Goal: Task Accomplishment & Management: Use online tool/utility

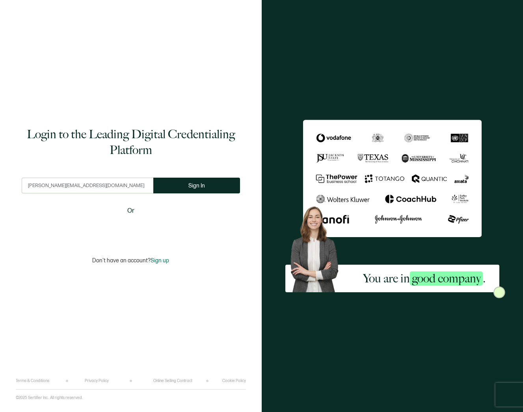
type input "[PERSON_NAME][EMAIL_ADDRESS][DOMAIN_NAME]"
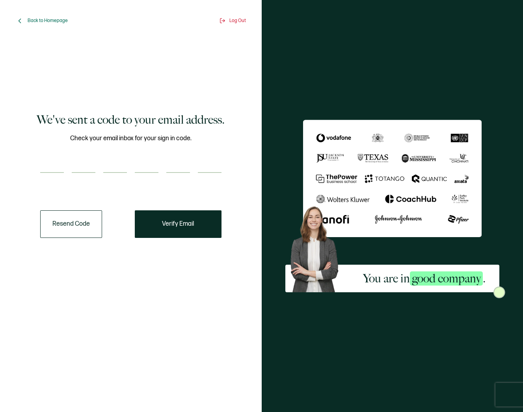
click at [54, 159] on input "number" at bounding box center [52, 165] width 24 height 16
type input "9"
type input "2"
type input "5"
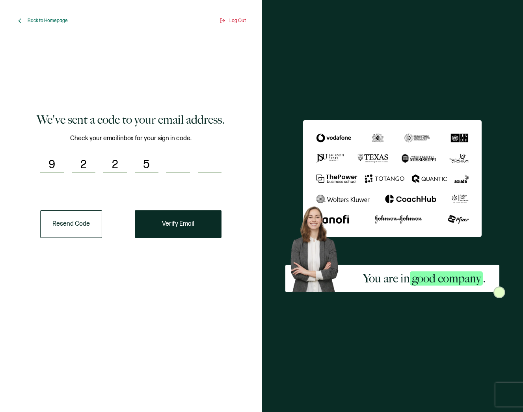
type input "8"
type input "0"
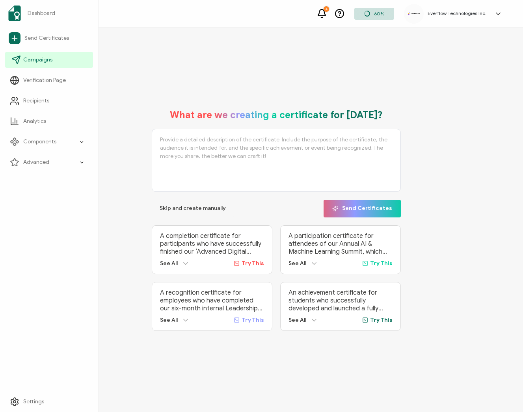
click at [48, 58] on span "Campaigns" at bounding box center [37, 60] width 29 height 8
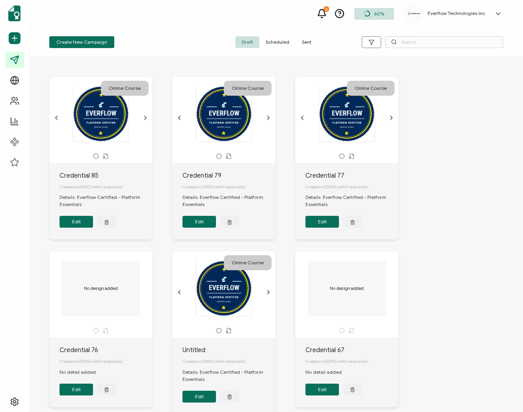
click at [302, 45] on span "Sent" at bounding box center [306, 42] width 22 height 12
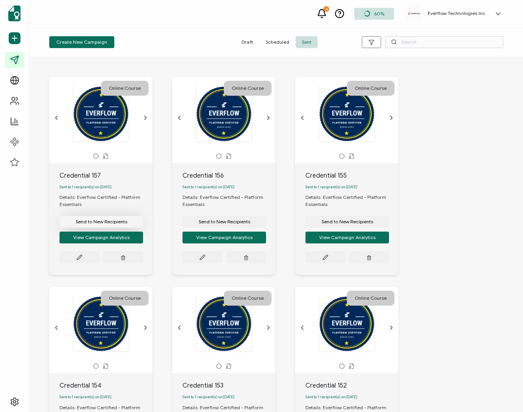
click at [118, 220] on button "Send to New Recipients" at bounding box center [101, 222] width 84 height 12
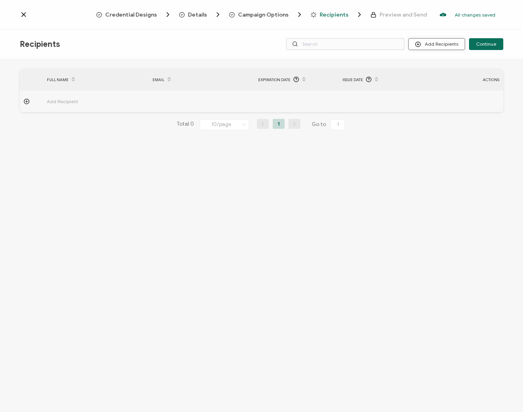
click at [442, 42] on button "Add Recipients" at bounding box center [436, 44] width 57 height 12
click at [427, 63] on span "Upload Recipients" at bounding box center [447, 65] width 40 height 6
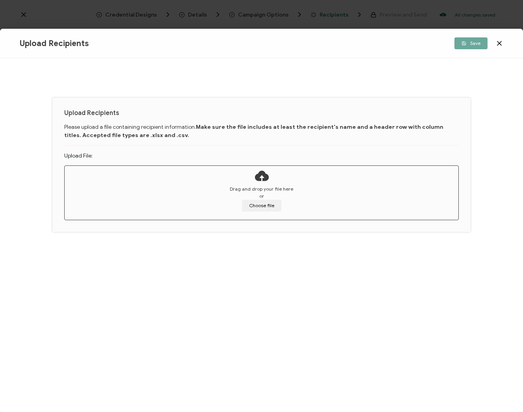
drag, startPoint x: 497, startPoint y: 38, endPoint x: 498, endPoint y: 42, distance: 4.1
click at [497, 38] on div "Save" at bounding box center [422, 43] width 161 height 12
drag, startPoint x: 499, startPoint y: 44, endPoint x: 494, endPoint y: 44, distance: 5.1
click at [499, 44] on icon at bounding box center [499, 43] width 4 height 4
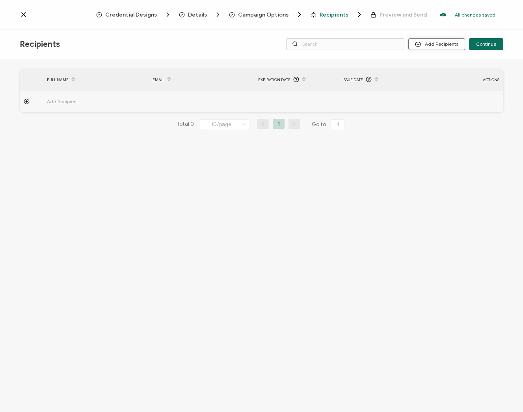
click at [445, 46] on button "Add Recipients" at bounding box center [436, 44] width 57 height 12
click at [436, 76] on span "Import From Recipients" at bounding box center [452, 78] width 51 height 6
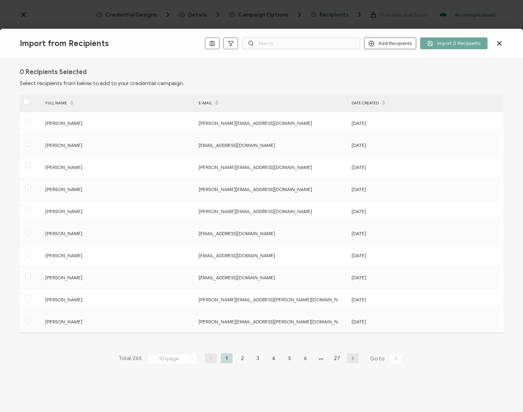
click at [395, 39] on button "Add Recipients" at bounding box center [390, 43] width 52 height 12
click at [396, 66] on li "Add a Single Recipient" at bounding box center [403, 71] width 72 height 13
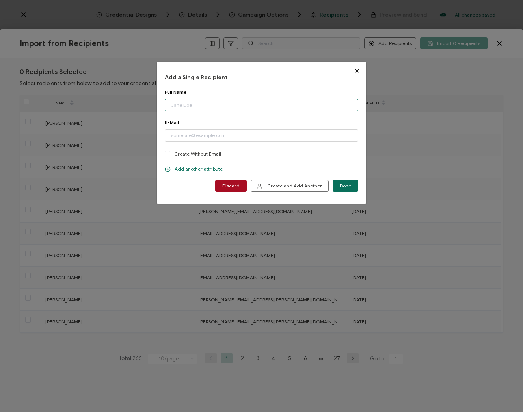
paste input "[PERSON_NAME] Email: [EMAIL_ADDRESS][DOMAIN_NAME]"
click at [236, 107] on input "[PERSON_NAME] Email: [EMAIL_ADDRESS][DOMAIN_NAME]" at bounding box center [261, 105] width 193 height 13
drag, startPoint x: 273, startPoint y: 107, endPoint x: 215, endPoint y: 108, distance: 58.3
click at [215, 108] on input "[PERSON_NAME] Email: [EMAIL_ADDRESS][DOMAIN_NAME]" at bounding box center [261, 105] width 193 height 13
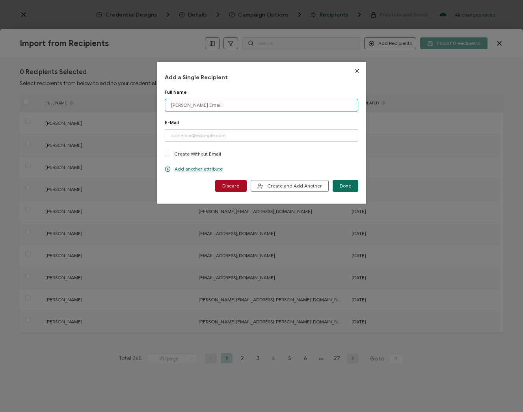
type input "[PERSON_NAME] Email:"
drag, startPoint x: 230, startPoint y: 135, endPoint x: 227, endPoint y: 124, distance: 12.2
paste input "[EMAIL_ADDRESS][DOMAIN_NAME]"
type input "[EMAIL_ADDRESS][DOMAIN_NAME]"
drag, startPoint x: 219, startPoint y: 106, endPoint x: 202, endPoint y: 107, distance: 16.9
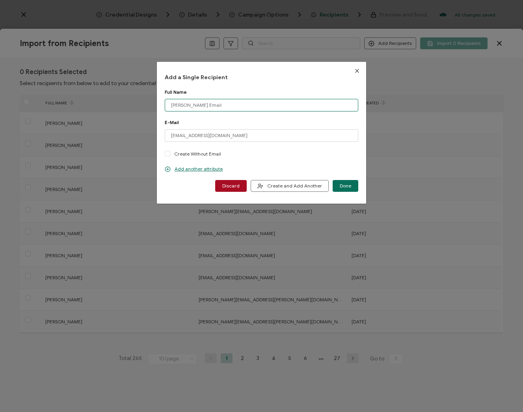
click at [202, 107] on input "[PERSON_NAME] Email:" at bounding box center [261, 105] width 193 height 13
drag, startPoint x: 219, startPoint y: 105, endPoint x: 206, endPoint y: 106, distance: 13.4
click at [205, 106] on input "[PERSON_NAME] Email:" at bounding box center [261, 105] width 193 height 13
type input "[PERSON_NAME]"
click at [344, 186] on span "Done" at bounding box center [345, 186] width 11 height 5
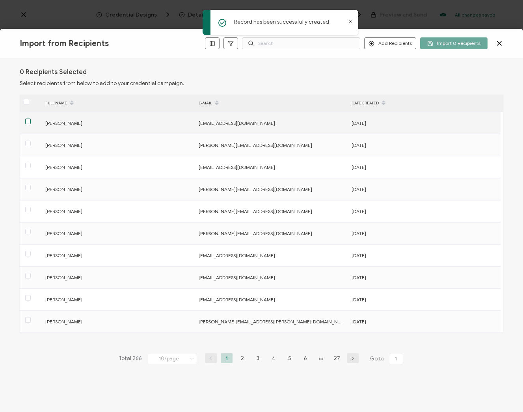
click at [28, 122] on span at bounding box center [28, 122] width 6 height 6
click at [31, 119] on input "checkbox" at bounding box center [31, 119] width 0 height 0
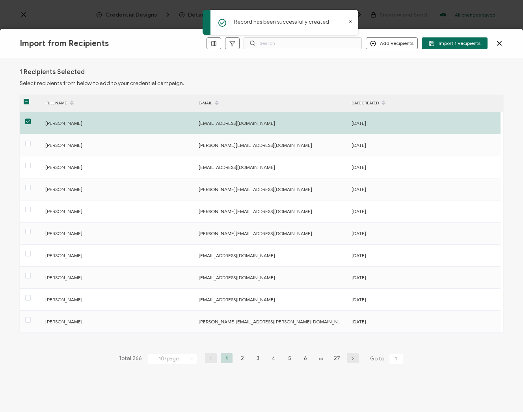
click at [458, 46] on span "Import 1 Recipients" at bounding box center [455, 44] width 52 height 6
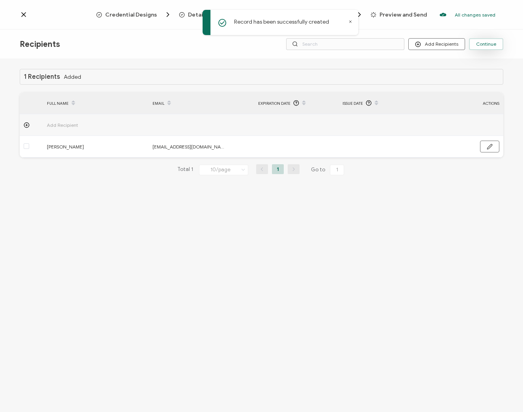
click at [482, 46] on span "Continue" at bounding box center [486, 44] width 20 height 5
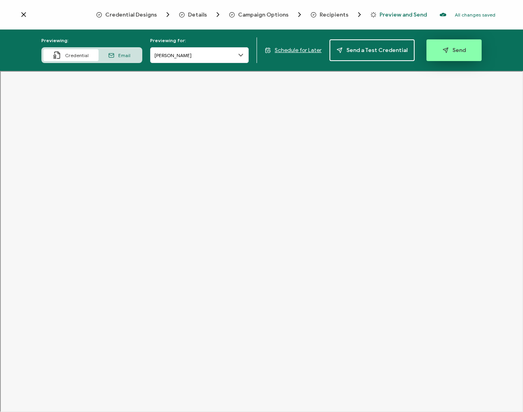
click at [445, 54] on button "Send" at bounding box center [453, 50] width 55 height 22
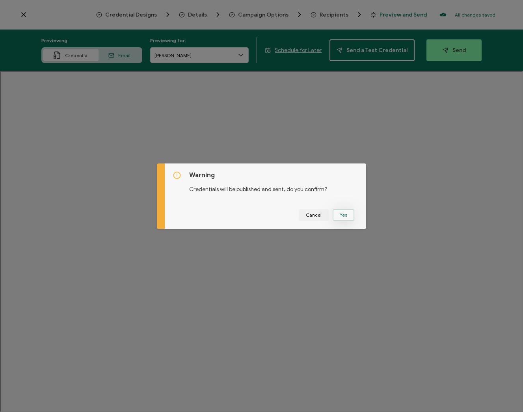
click at [340, 217] on button "Yes" at bounding box center [343, 215] width 22 height 12
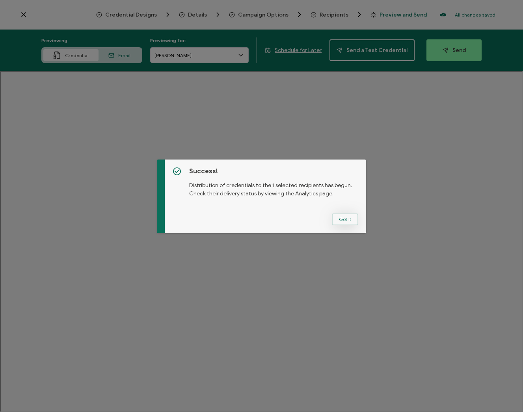
click at [342, 215] on button "Got It" at bounding box center [345, 219] width 26 height 12
